Goal: Navigation & Orientation: Find specific page/section

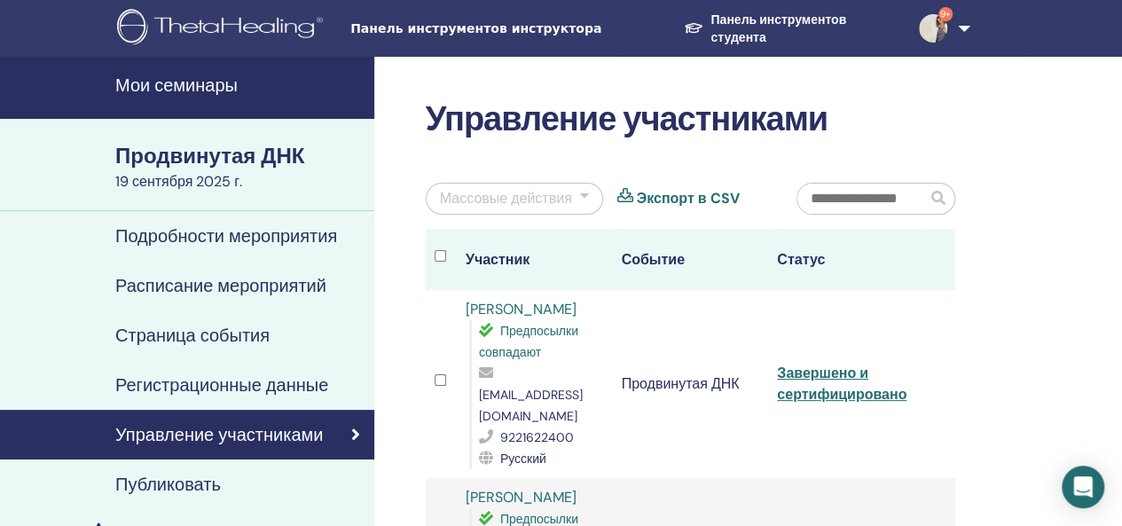
click at [156, 74] on font "Мои семинары" at bounding box center [176, 85] width 122 height 23
